Goal: Navigation & Orientation: Find specific page/section

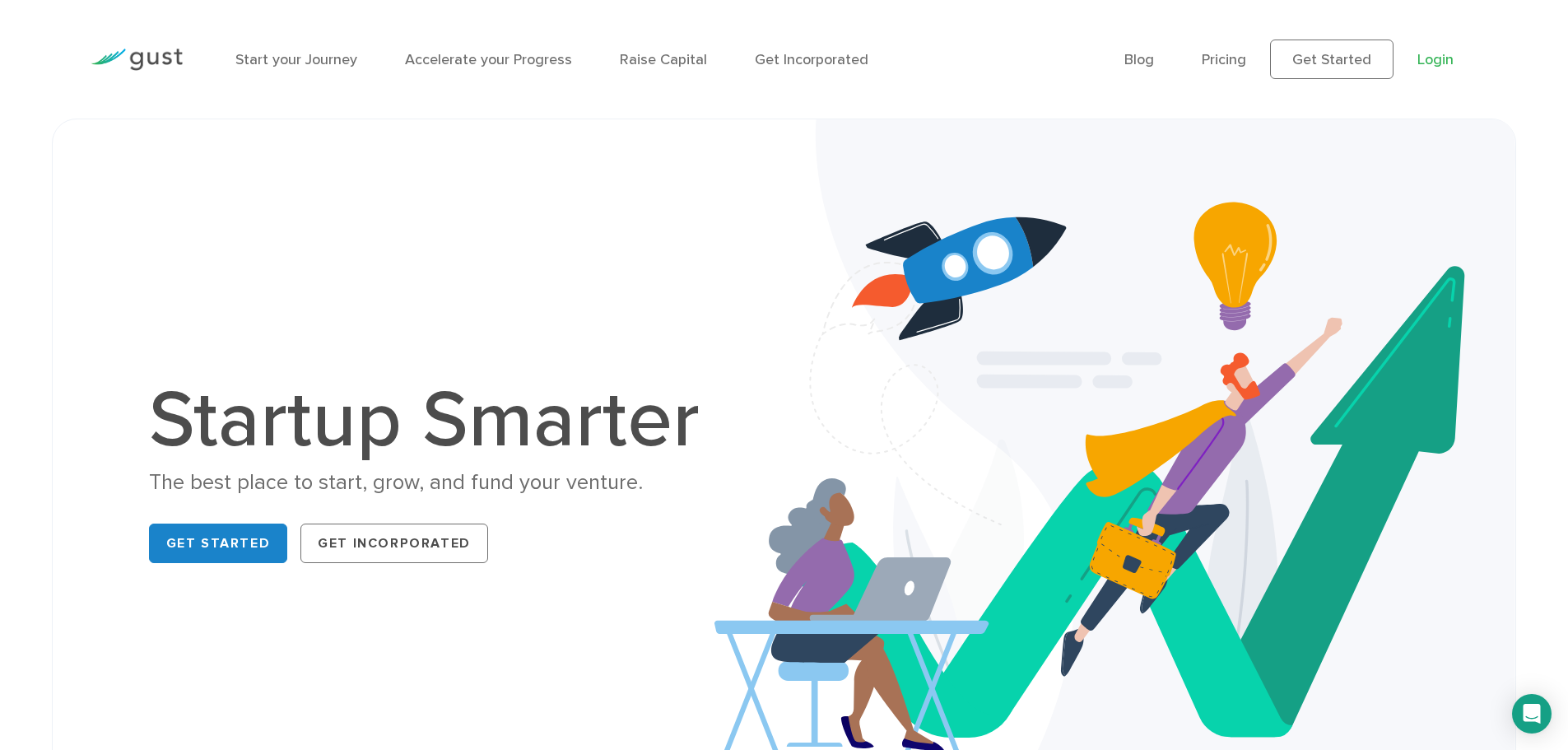
click at [1447, 54] on link "Login" at bounding box center [1435, 59] width 36 height 17
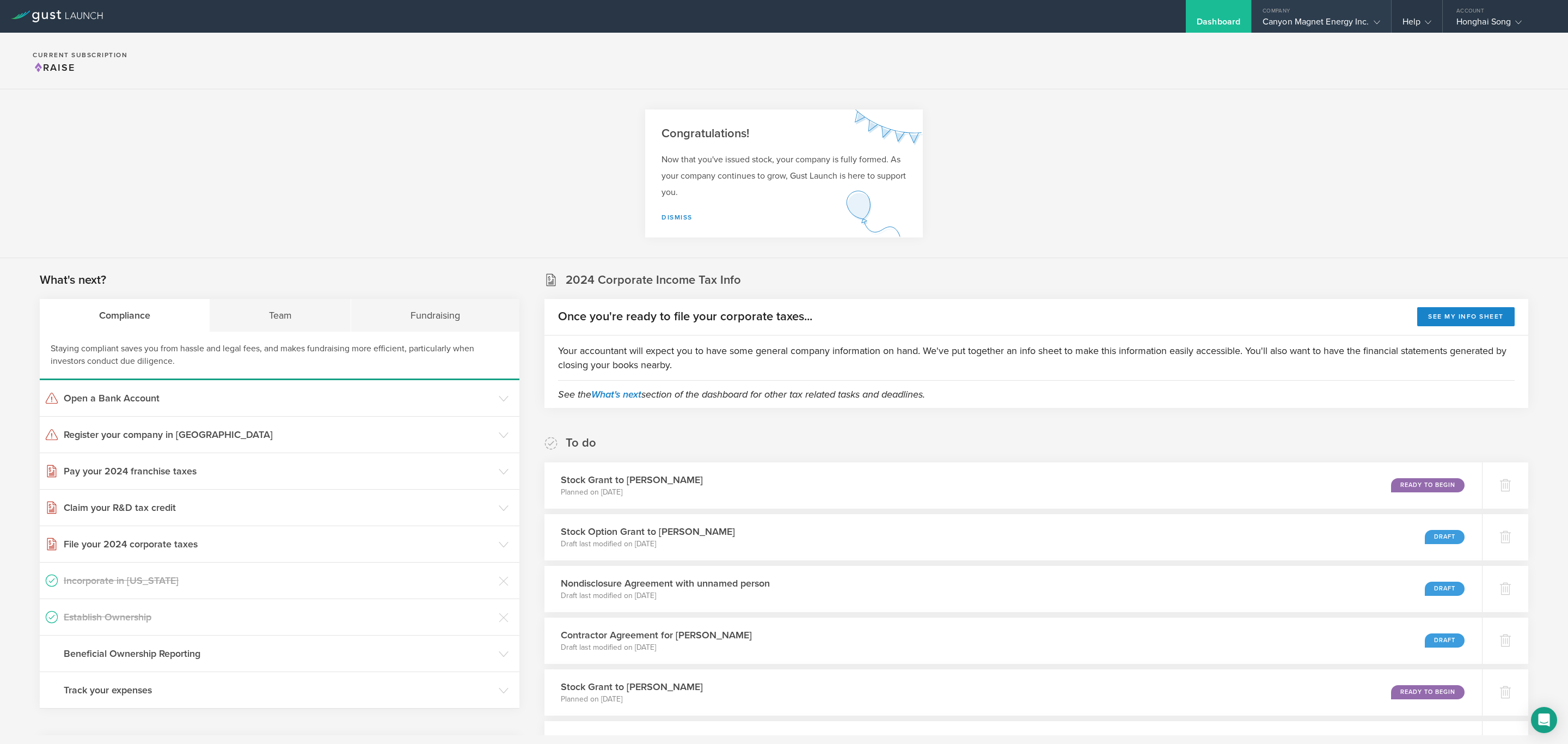
click at [1290, 21] on div "Canyon Magnet Energy Inc." at bounding box center [1321, 24] width 117 height 16
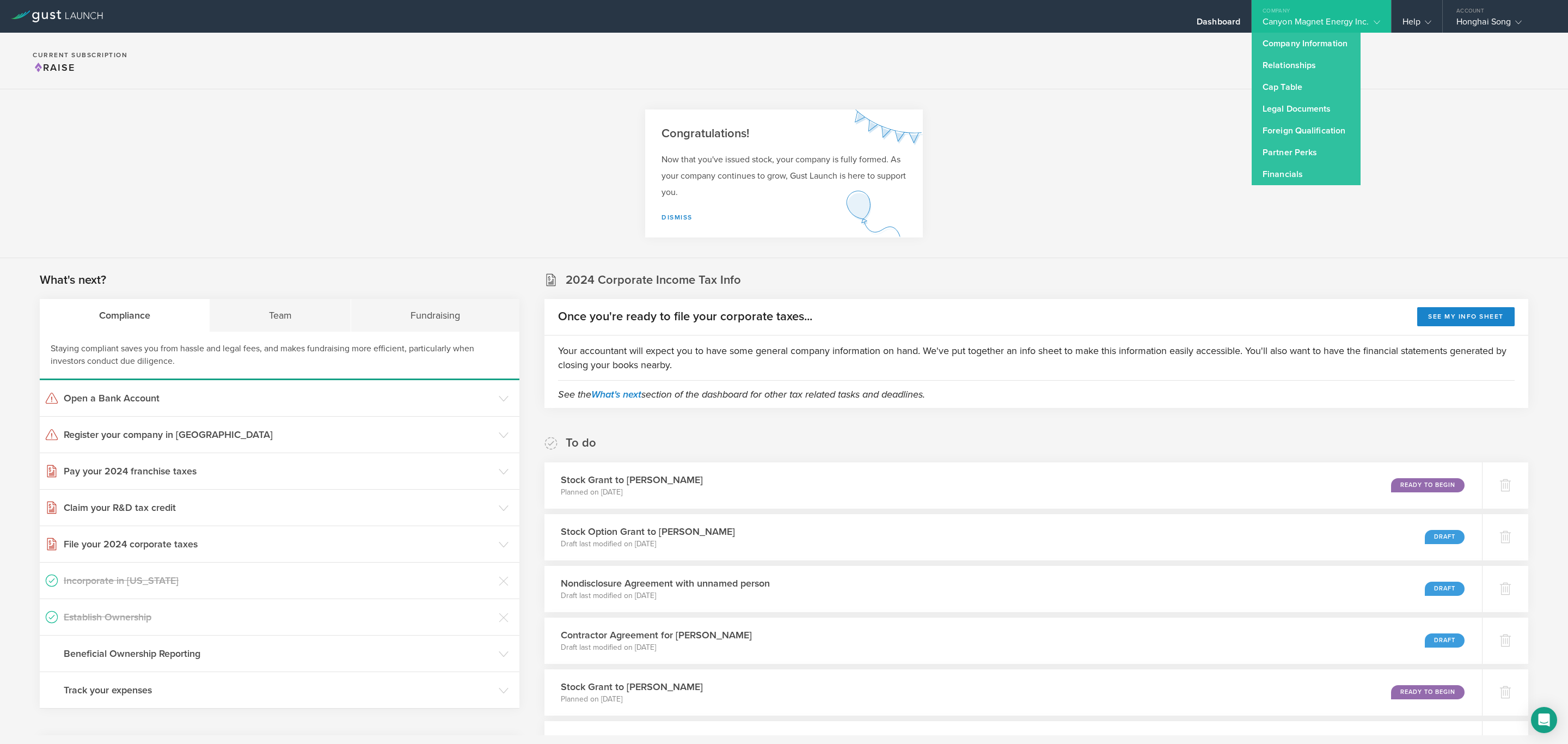
click at [1174, 96] on section "Congratulations! Now that you've issued stock, your company is fully formed. As…" at bounding box center [784, 174] width 1568 height 169
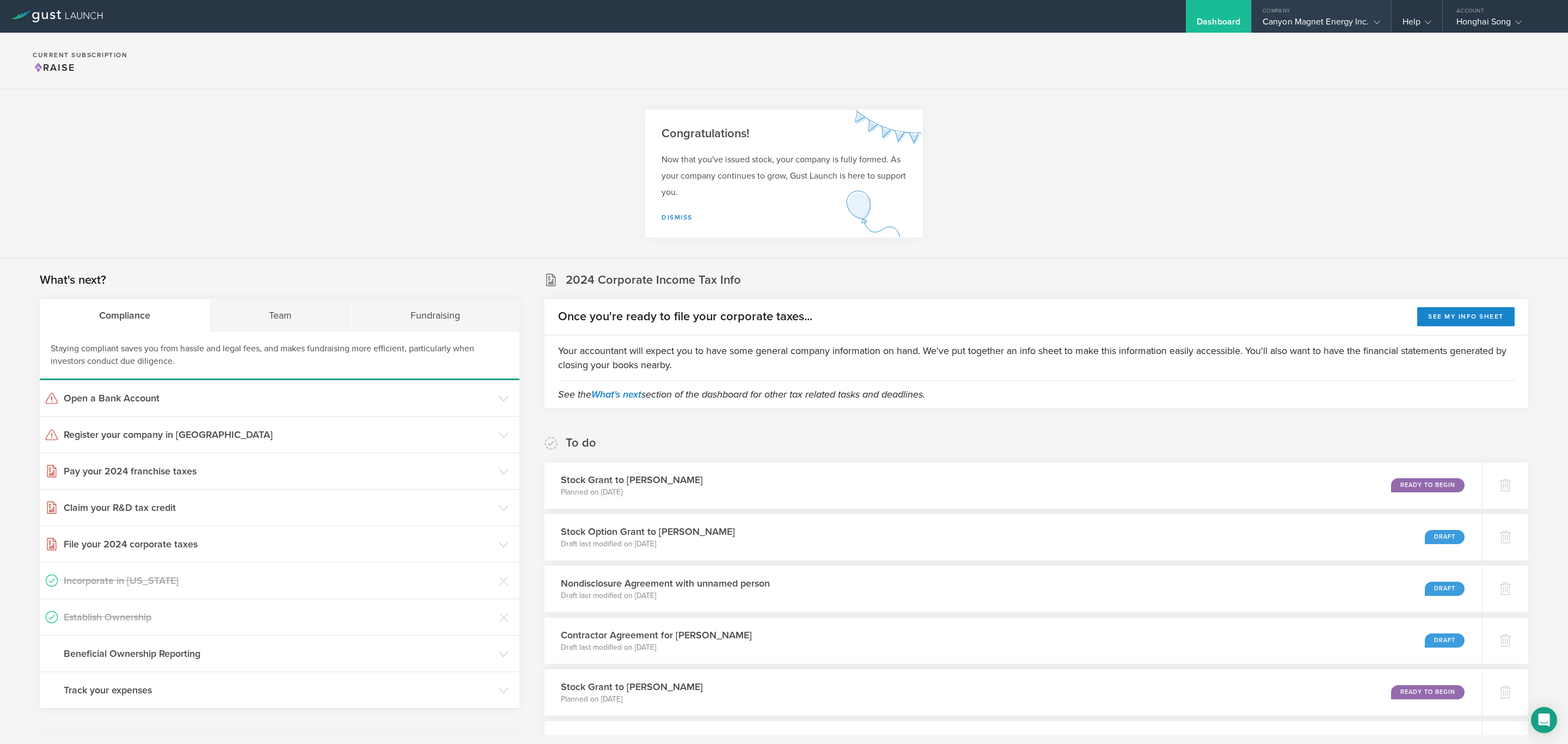
click at [1362, 21] on div "Canyon Magnet Energy Inc." at bounding box center [1321, 24] width 117 height 16
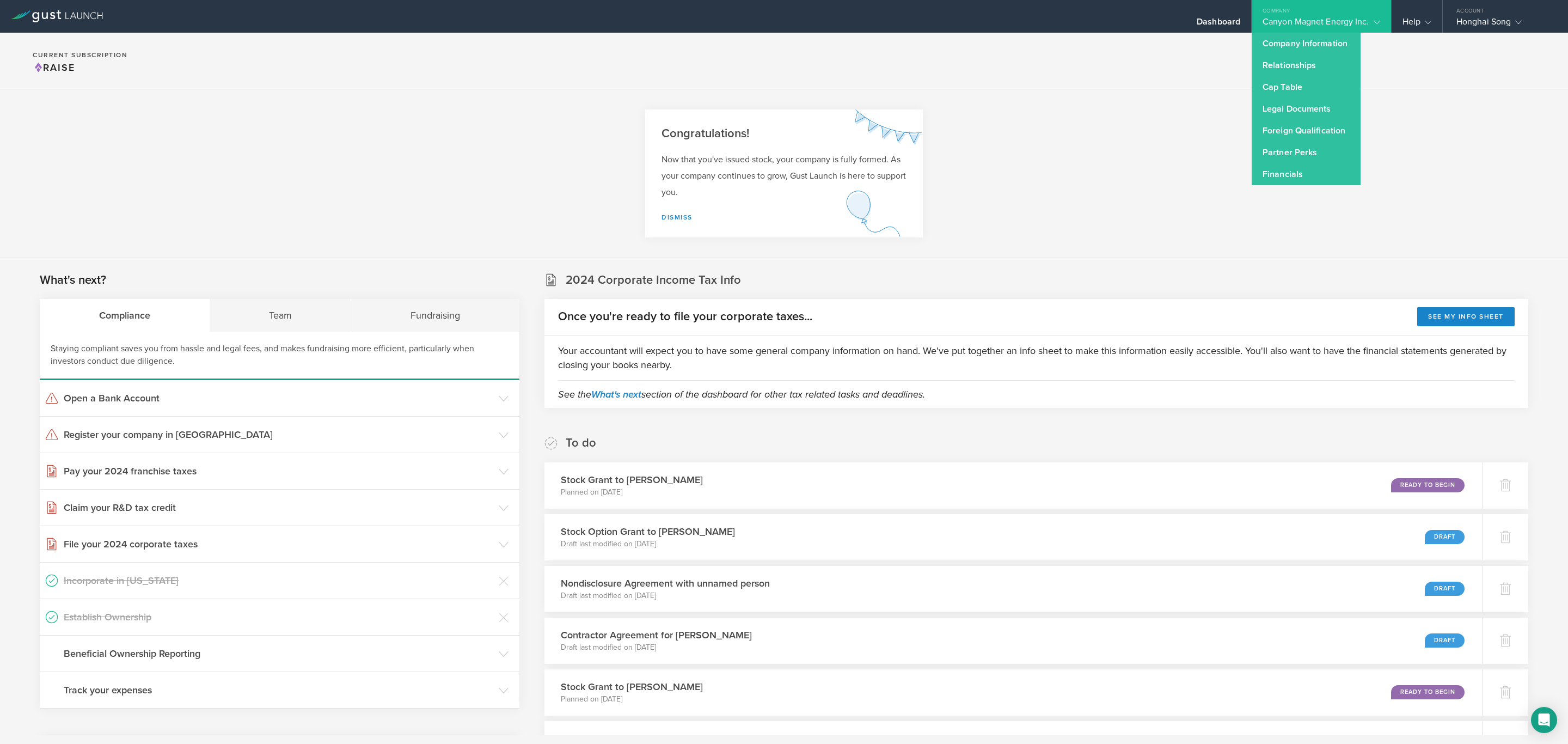
click at [1115, 139] on section "Congratulations! Now that you've issued stock, your company is fully formed. As…" at bounding box center [784, 174] width 1568 height 169
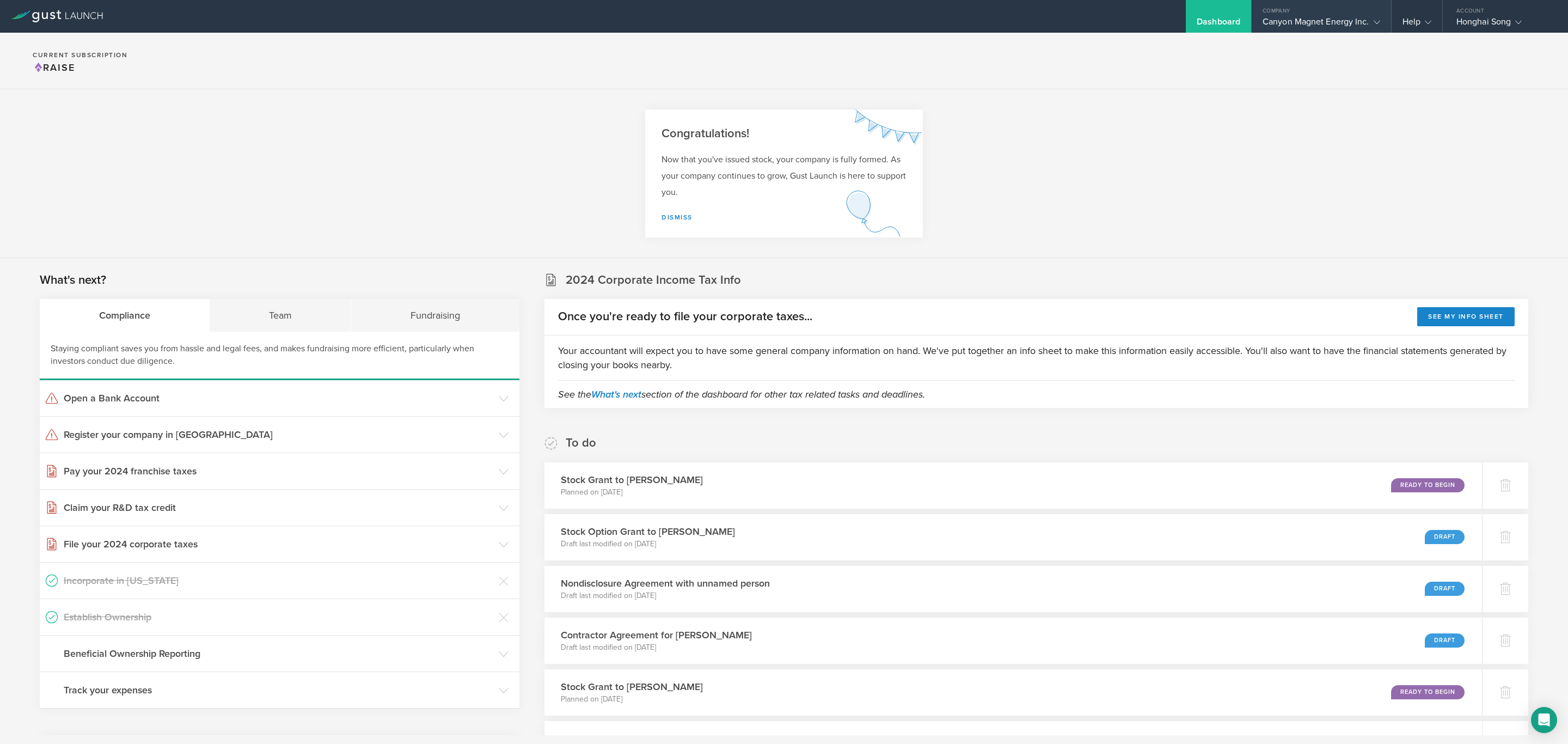
click at [1359, 18] on div "Canyon Magnet Energy Inc." at bounding box center [1321, 24] width 117 height 16
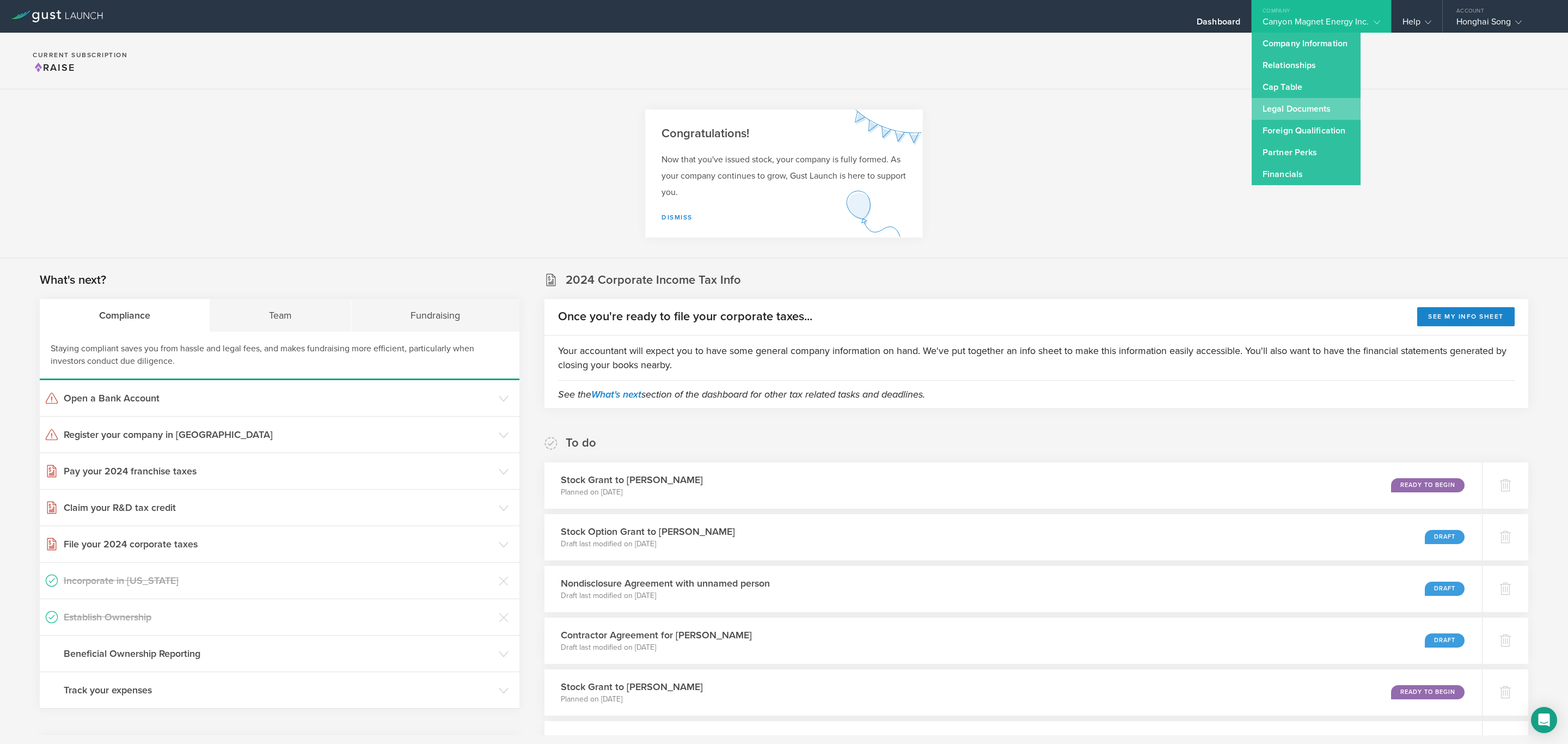
click at [1322, 103] on link "Legal Documents" at bounding box center [1306, 109] width 109 height 22
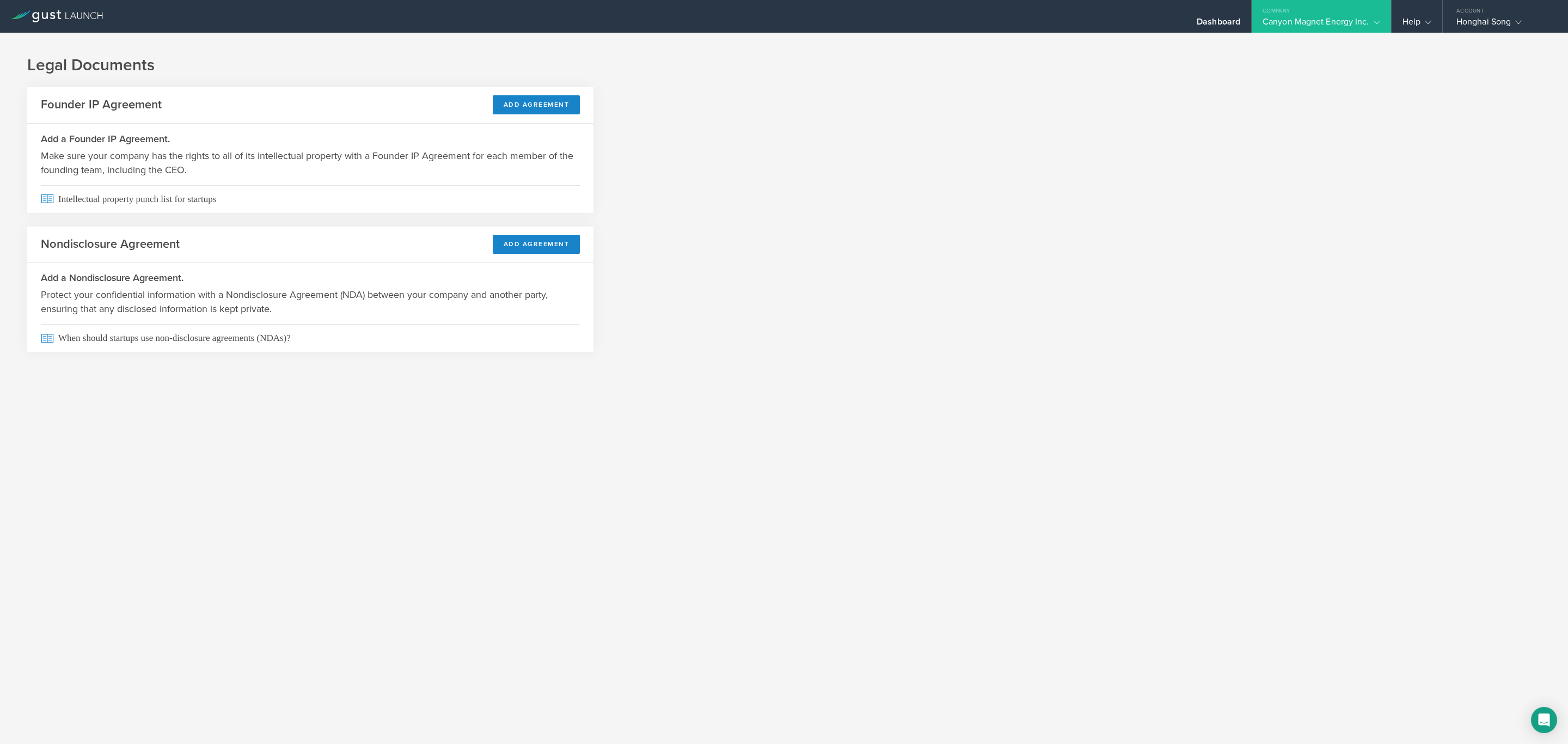
click at [1343, 19] on div "Canyon Magnet Energy Inc." at bounding box center [1321, 24] width 117 height 16
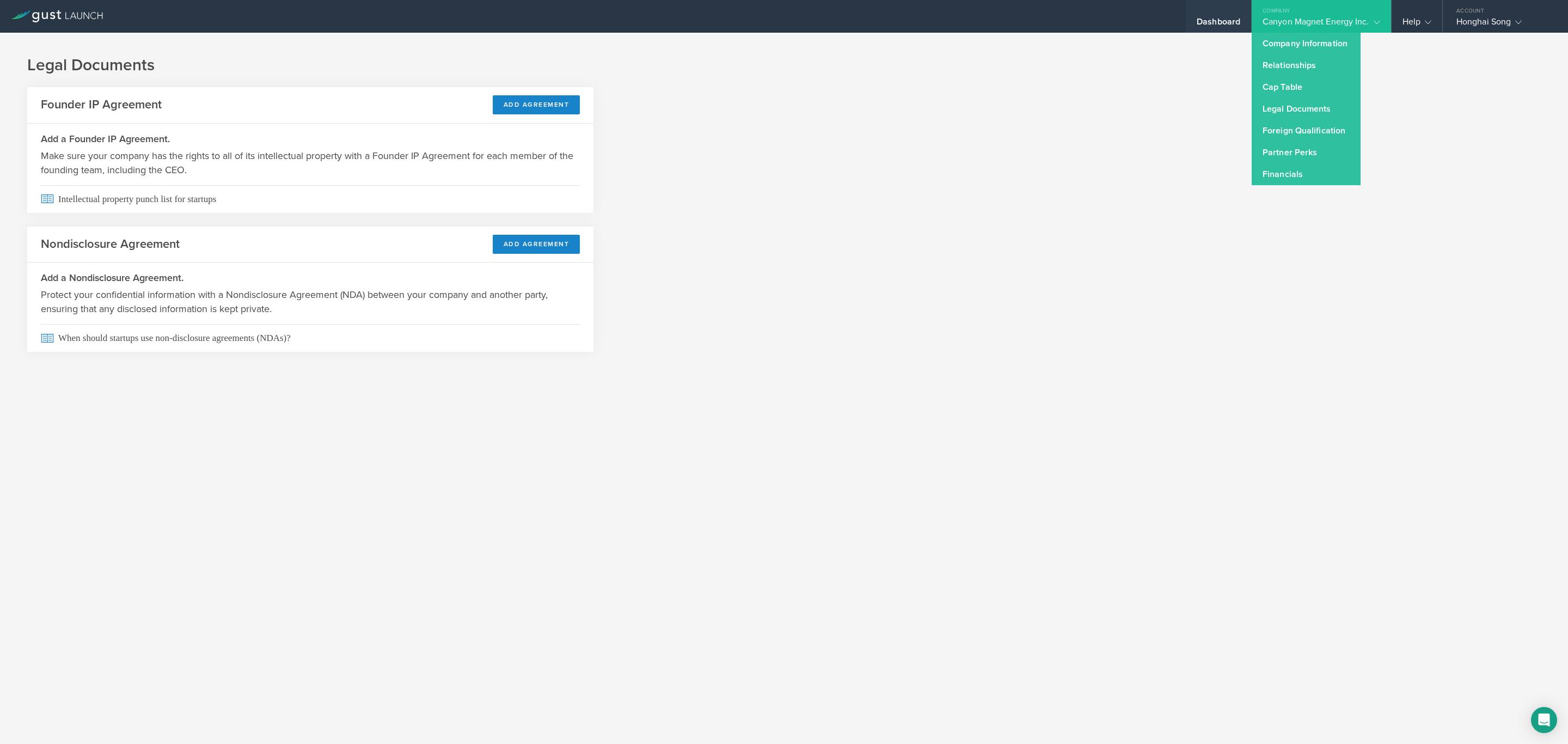
click at [1219, 16] on div "Dashboard" at bounding box center [1219, 24] width 44 height 16
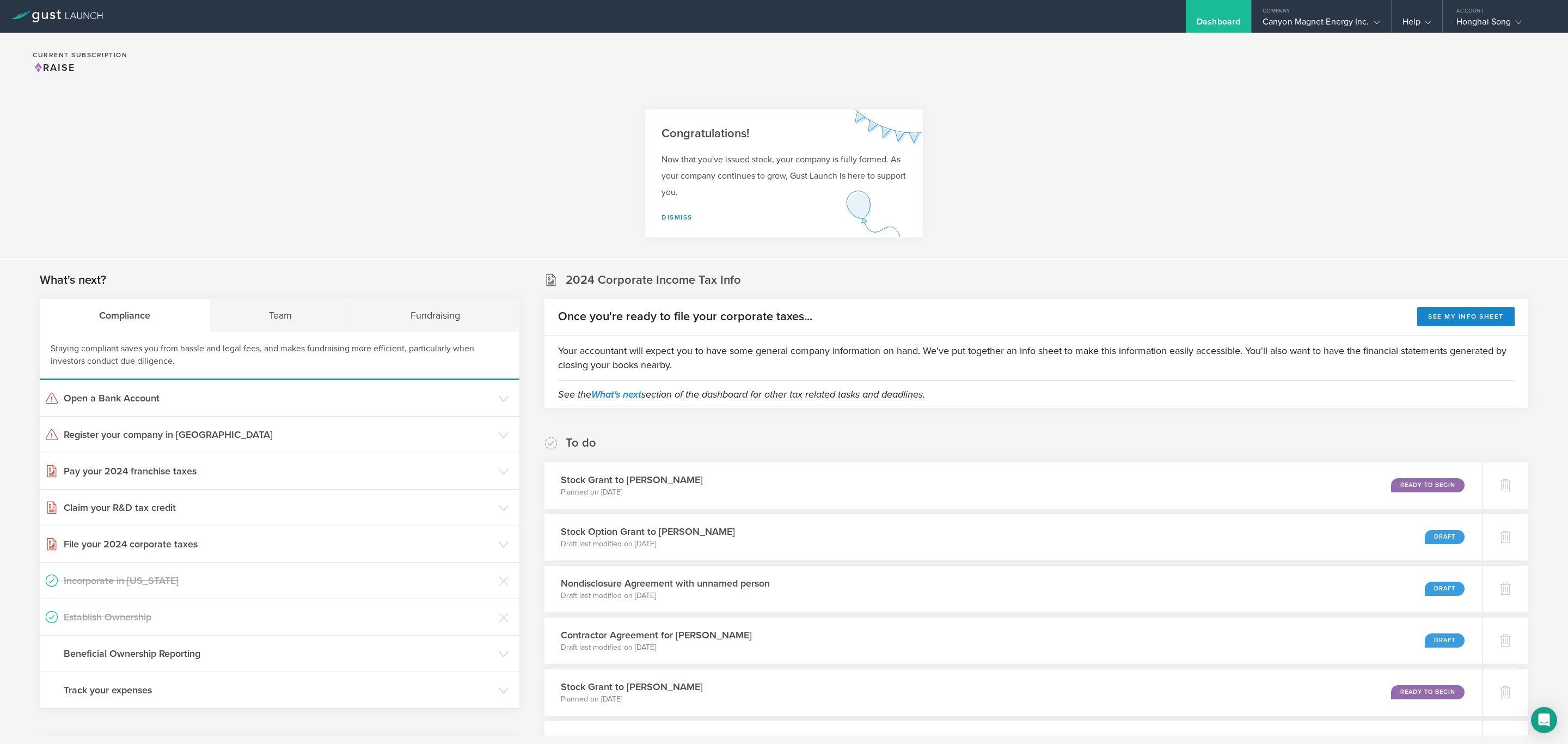
scroll to position [3805, 0]
